Goal: Entertainment & Leisure: Browse casually

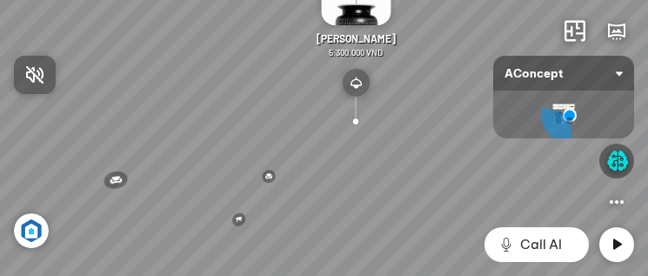
click at [619, 249] on div at bounding box center [324, 138] width 648 height 276
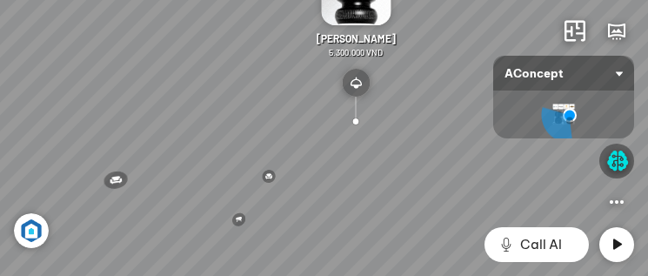
click at [621, 244] on icon at bounding box center [616, 244] width 21 height 21
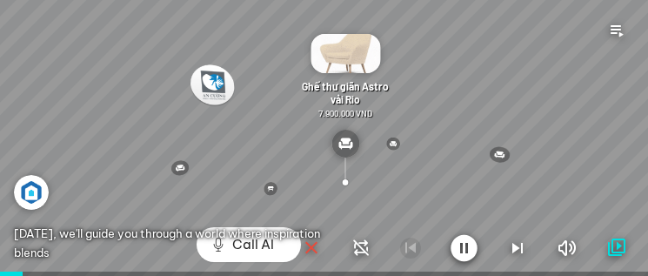
click at [509, 247] on icon "button" at bounding box center [517, 247] width 21 height 21
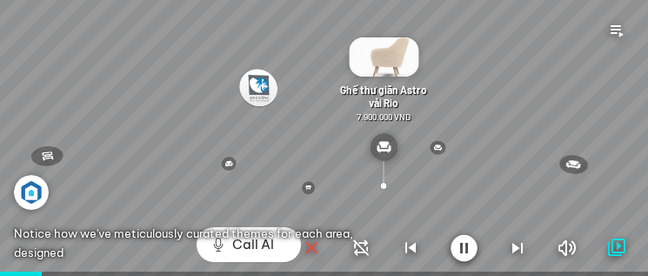
click at [520, 248] on icon "button" at bounding box center [517, 247] width 21 height 21
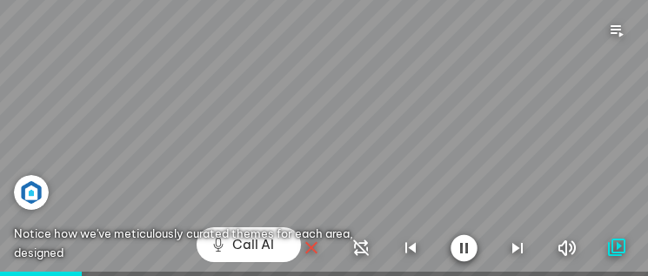
click at [520, 248] on icon "button" at bounding box center [517, 247] width 21 height 21
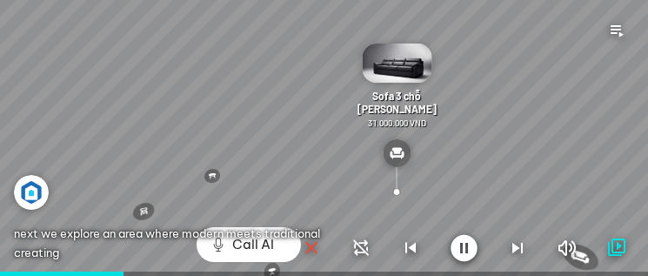
click at [520, 248] on icon "button" at bounding box center [517, 247] width 21 height 21
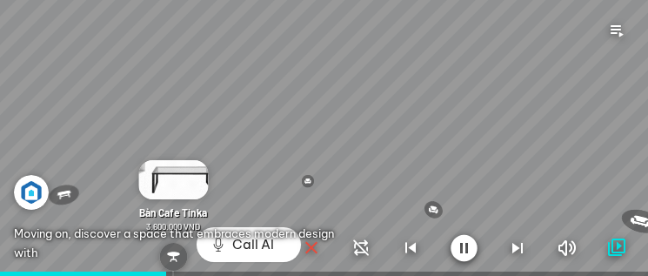
click at [470, 245] on icon "button" at bounding box center [463, 248] width 27 height 28
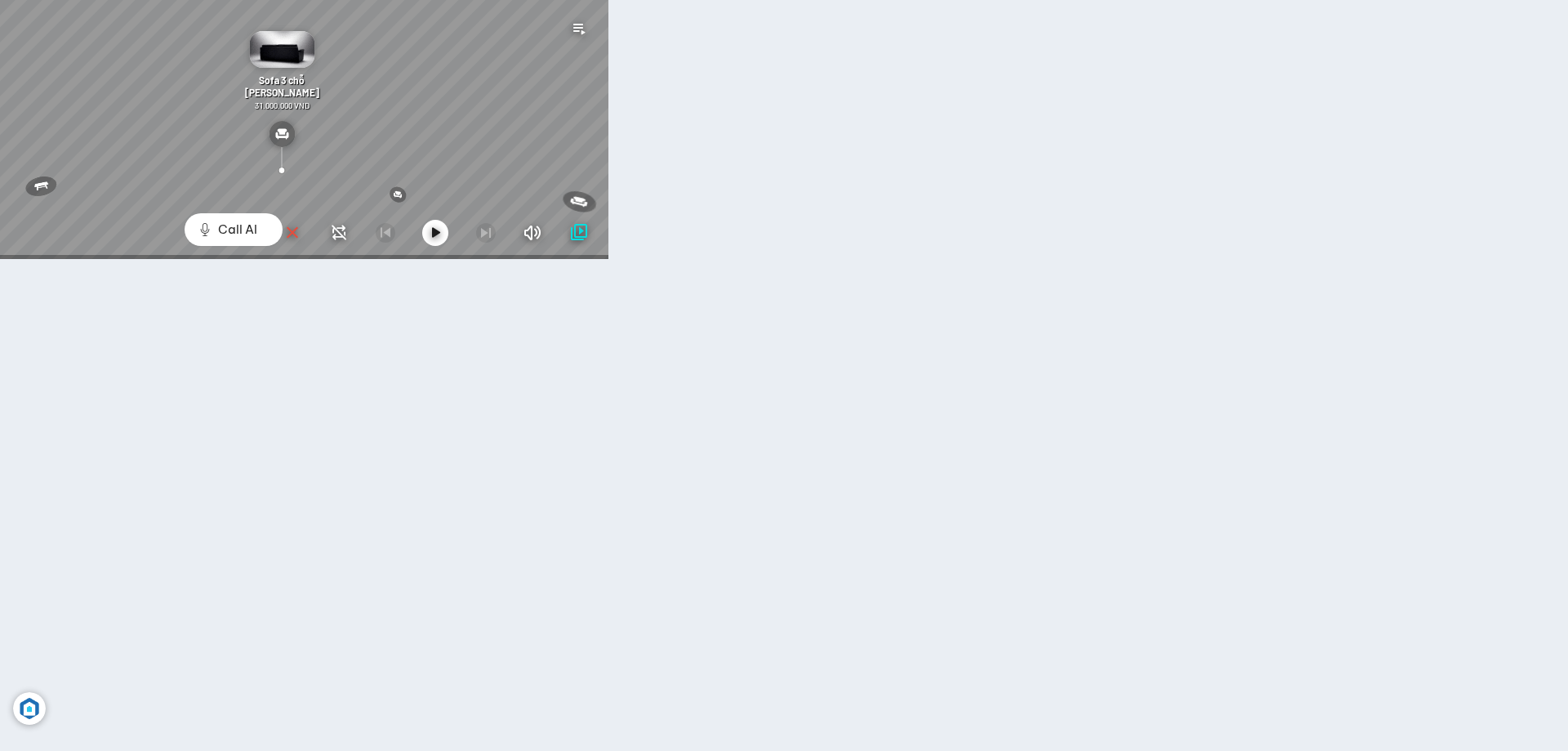
click at [608, 258] on body "Ghế ăn Andrew 3.200.000 VND Ghế ăn Wilma 1.800.000 VND Sofa 3 chỗ Jonna vải Hol…" at bounding box center [784, 375] width 1568 height 751
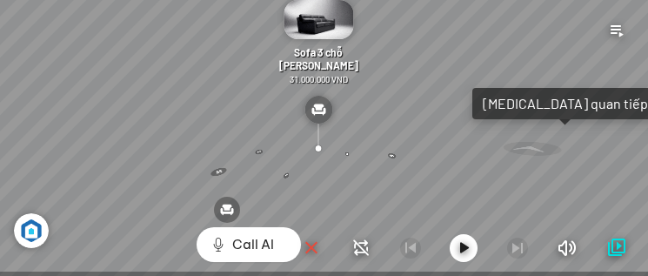
click at [535, 103] on div "Tham quan tiếp" at bounding box center [564, 103] width 165 height 17
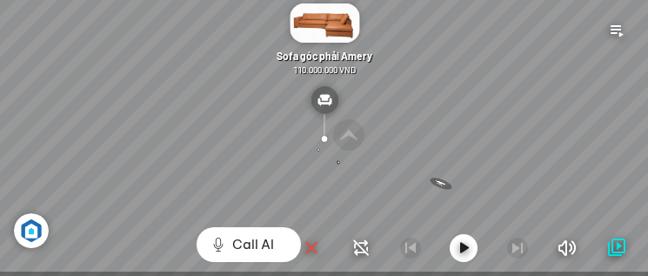
click at [463, 244] on icon "button" at bounding box center [463, 247] width 21 height 21
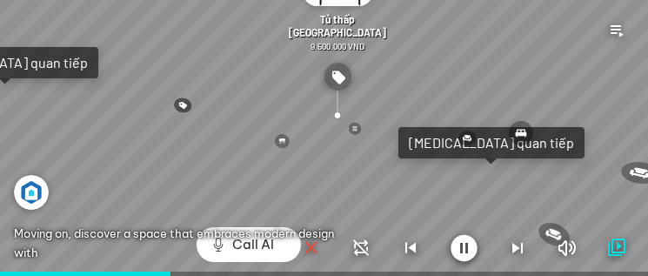
click at [469, 140] on div at bounding box center [324, 138] width 648 height 276
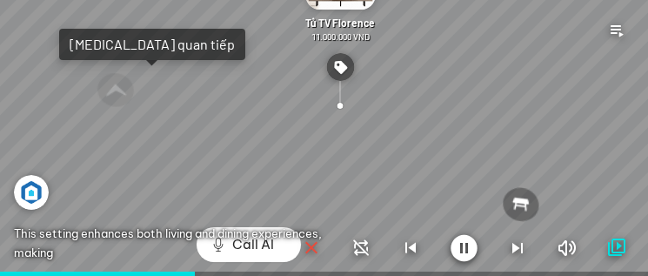
click at [518, 202] on div at bounding box center [324, 138] width 648 height 276
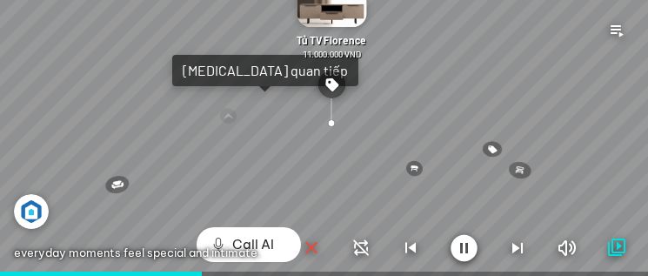
click at [468, 246] on icon "button" at bounding box center [463, 248] width 27 height 28
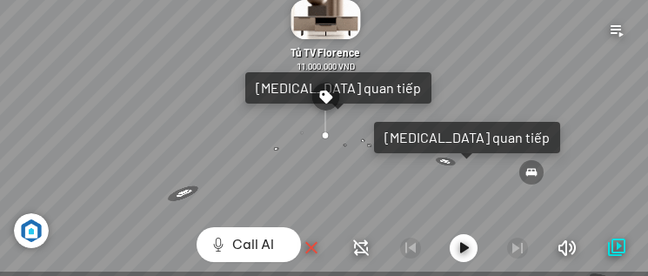
click at [461, 242] on icon "button" at bounding box center [463, 247] width 21 height 21
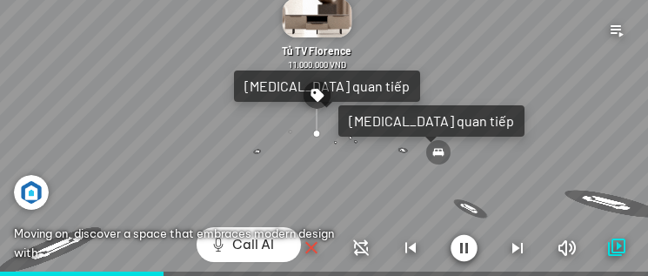
click at [438, 130] on div at bounding box center [324, 138] width 648 height 276
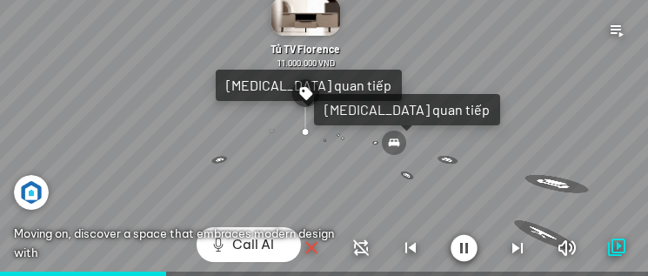
click at [416, 110] on div at bounding box center [324, 138] width 648 height 276
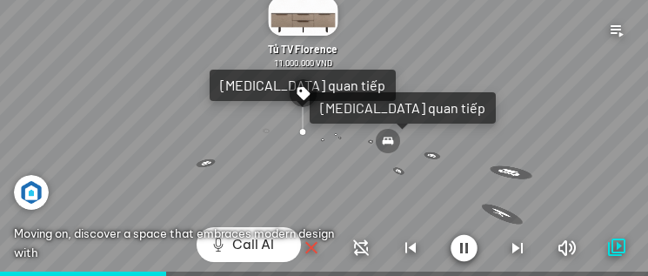
click at [416, 110] on div at bounding box center [324, 138] width 648 height 276
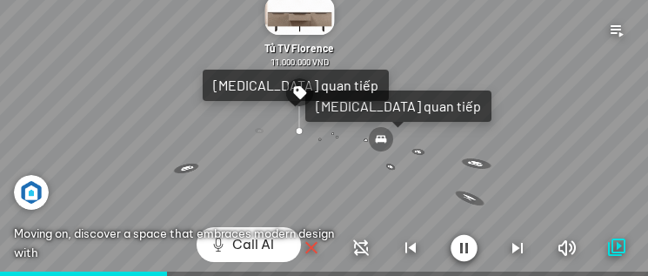
click at [416, 110] on div at bounding box center [324, 138] width 648 height 276
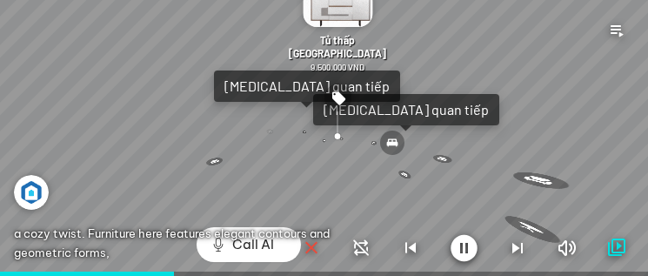
click at [462, 235] on icon "button" at bounding box center [463, 248] width 27 height 28
